Goal: Check status

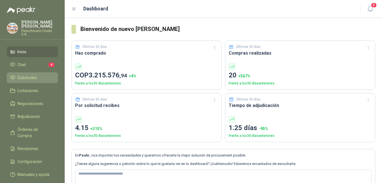
click at [25, 75] on span "Solicitudes" at bounding box center [26, 78] width 19 height 6
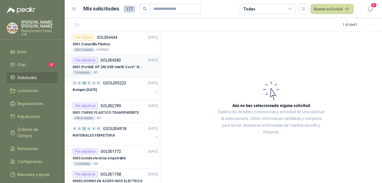
click at [116, 67] on p "0001 | Portátil: HP 240 G9R Intel® Core™ i5-1335U" at bounding box center [108, 66] width 70 height 5
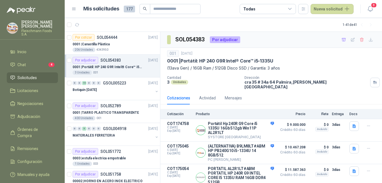
scroll to position [7, 0]
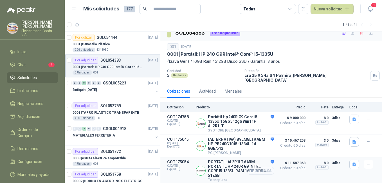
click at [265, 169] on button "Detalles" at bounding box center [261, 171] width 26 height 8
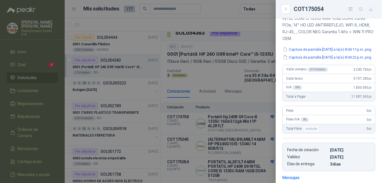
scroll to position [0, 0]
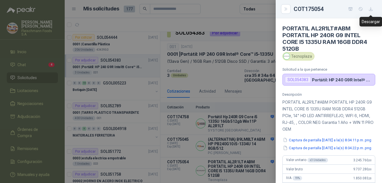
click at [369, 10] on icon "button" at bounding box center [371, 9] width 5 height 5
click at [206, 60] on div at bounding box center [191, 91] width 382 height 183
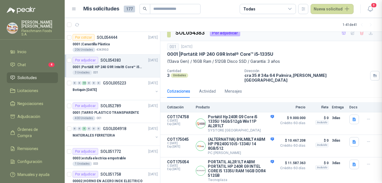
scroll to position [181, 0]
